Goal: Task Accomplishment & Management: Manage account settings

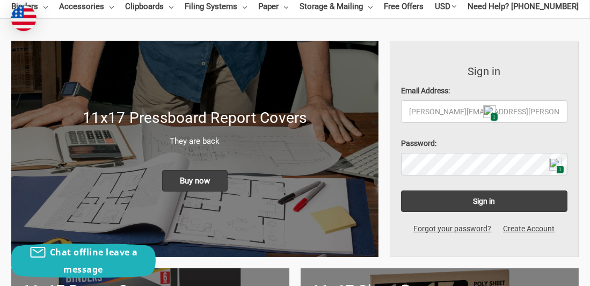
scroll to position [161, 0]
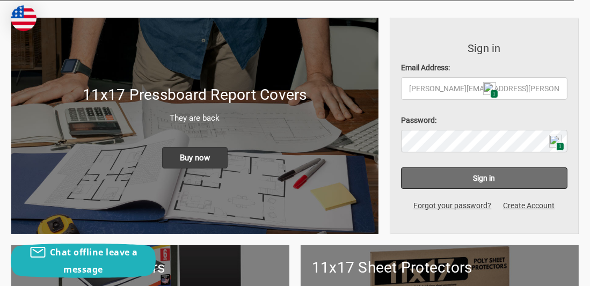
click at [478, 175] on input "Sign in" at bounding box center [484, 177] width 166 height 21
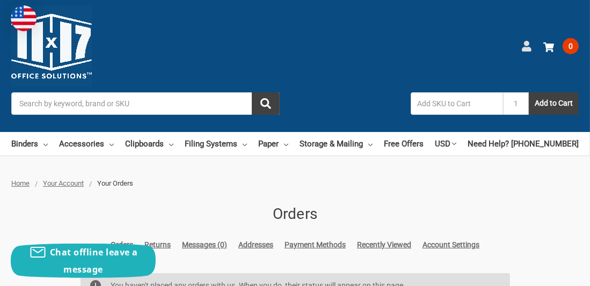
click at [524, 45] on use at bounding box center [526, 46] width 9 height 11
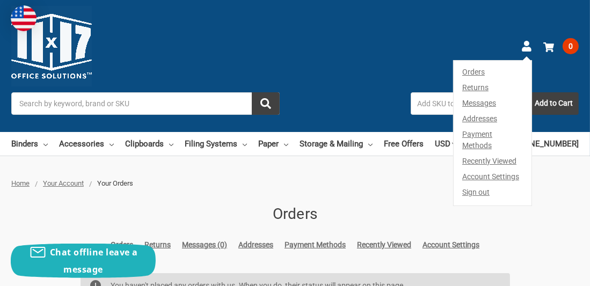
click at [479, 169] on link "Account Settings" at bounding box center [493, 177] width 78 height 16
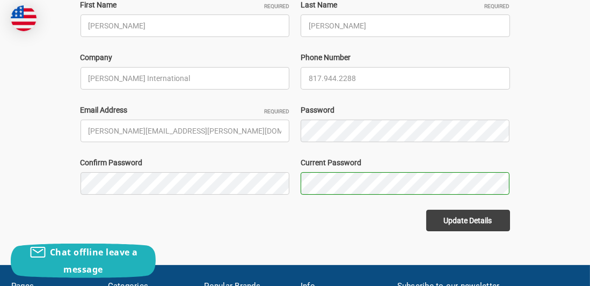
scroll to position [322, 0]
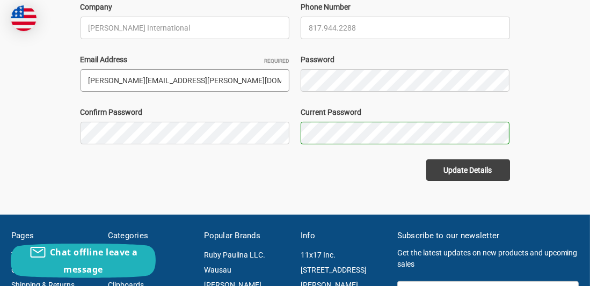
drag, startPoint x: 190, startPoint y: 81, endPoint x: 39, endPoint y: 72, distance: 151.1
click at [48, 78] on div "Home Your Account Account Details Account Settings Orders Returns Messages (0) …" at bounding box center [295, 18] width 590 height 324
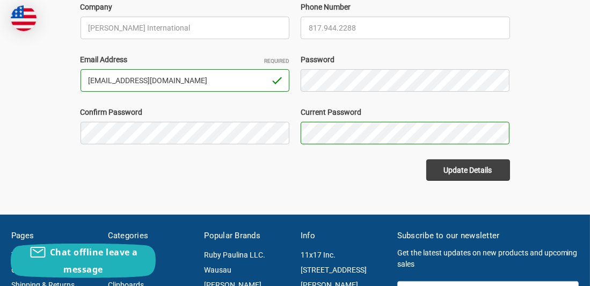
type input "jodytrisha@att.net"
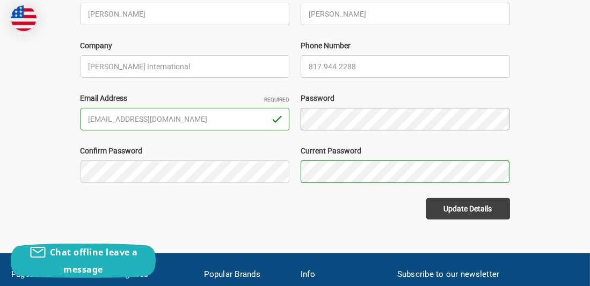
scroll to position [268, 0]
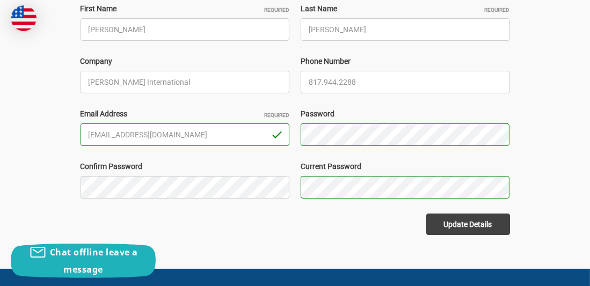
click at [472, 113] on label "Password" at bounding box center [405, 113] width 209 height 11
click at [484, 73] on input "817.944.2288" at bounding box center [405, 82] width 209 height 23
click at [559, 65] on div "Home Your Account Account Details Account Settings Orders Returns Messages (0) …" at bounding box center [295, 72] width 590 height 324
click at [299, 134] on div "Password" at bounding box center [405, 127] width 221 height 38
click at [553, 84] on div "Home Your Account Account Details Account Settings Orders Returns Messages (0) …" at bounding box center [295, 72] width 590 height 324
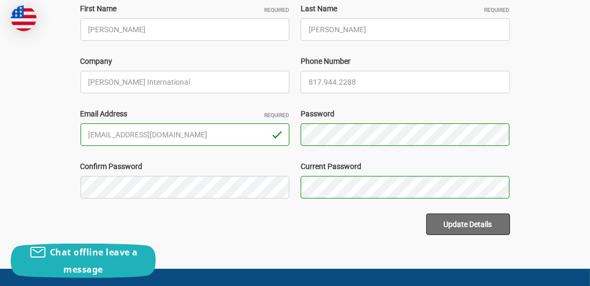
click at [463, 217] on button "Update Details" at bounding box center [468, 224] width 84 height 21
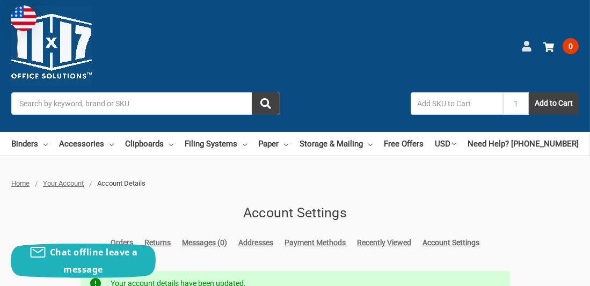
click at [524, 43] on use at bounding box center [526, 46] width 9 height 11
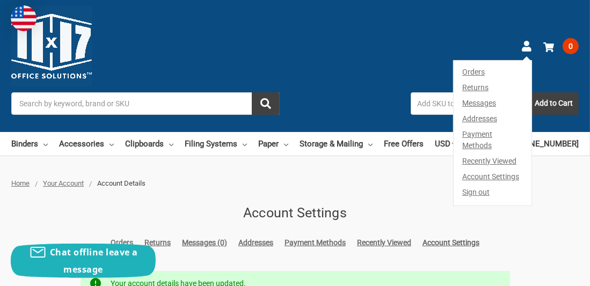
click at [477, 185] on link "Sign out" at bounding box center [493, 195] width 78 height 21
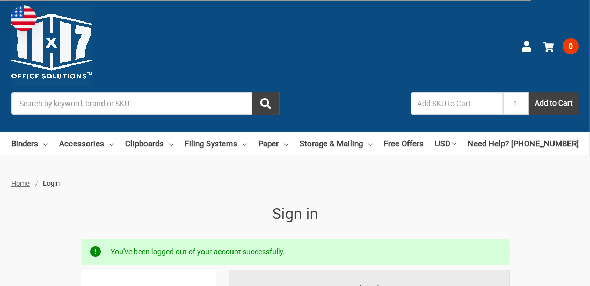
type input "[PERSON_NAME][EMAIL_ADDRESS][PERSON_NAME][DOMAIN_NAME]"
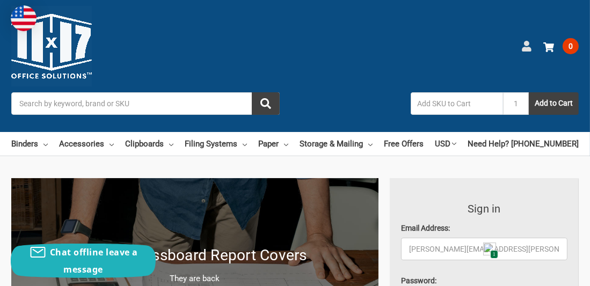
click at [530, 47] on icon at bounding box center [526, 46] width 11 height 11
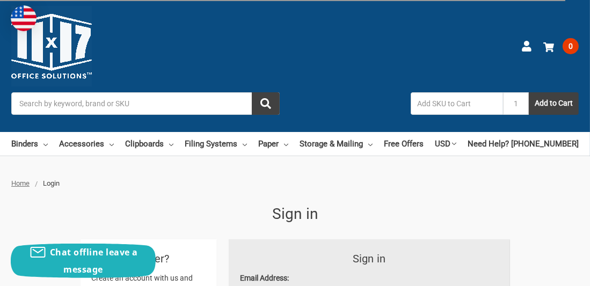
scroll to position [156, 0]
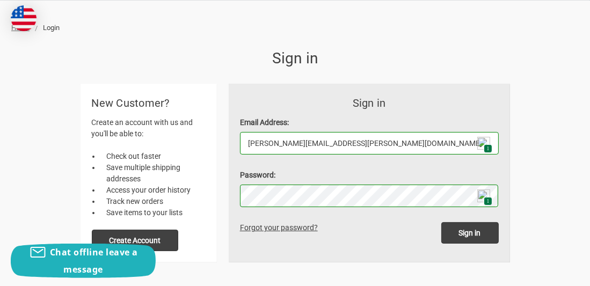
drag, startPoint x: 357, startPoint y: 145, endPoint x: 230, endPoint y: 144, distance: 127.2
click at [233, 147] on form "Sign in Email Address: jody.kennedy@sbcglobal.net 1 Password: 1 Sign in Forgot …" at bounding box center [369, 173] width 281 height 179
type input "[EMAIL_ADDRESS][DOMAIN_NAME]"
click at [534, 40] on div "Home Login Sign in Sign in Email Address: jodytrisha@att.net 1 Please use a val…" at bounding box center [294, 143] width 567 height 240
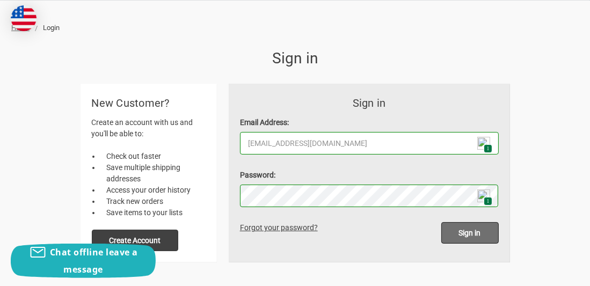
click at [470, 232] on input "Sign in" at bounding box center [469, 232] width 57 height 21
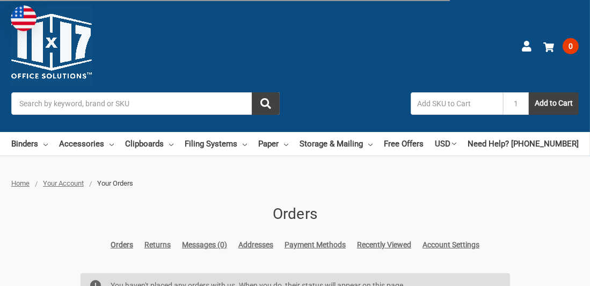
type input "[PERSON_NAME][EMAIL_ADDRESS][PERSON_NAME][DOMAIN_NAME]"
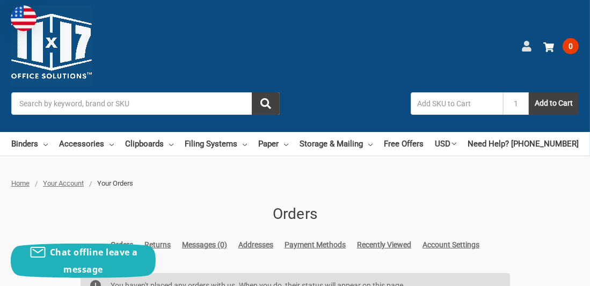
click at [524, 47] on icon at bounding box center [526, 46] width 11 height 11
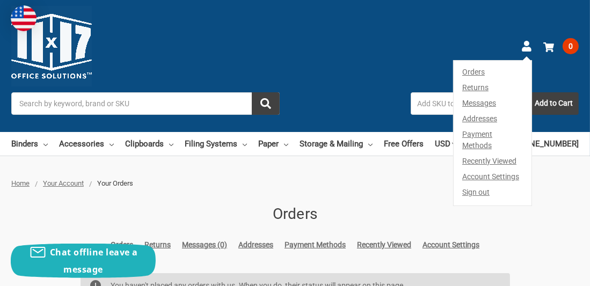
click at [473, 169] on link "Account Settings" at bounding box center [493, 177] width 78 height 16
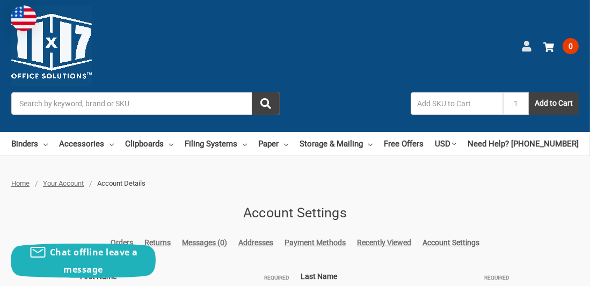
click at [523, 47] on icon at bounding box center [526, 46] width 11 height 11
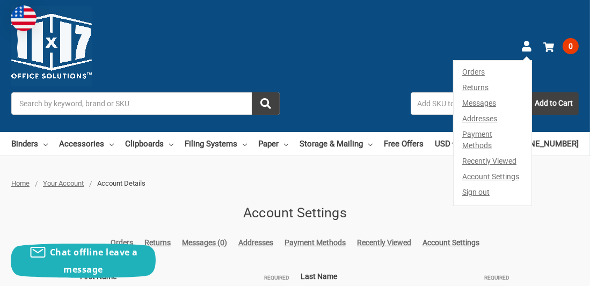
click at [479, 185] on link "Sign out" at bounding box center [493, 195] width 78 height 21
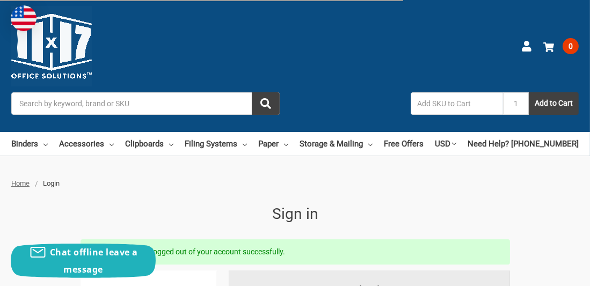
type input "jody.kennedy@sbcglobal.net"
